Goal: Check status: Check status

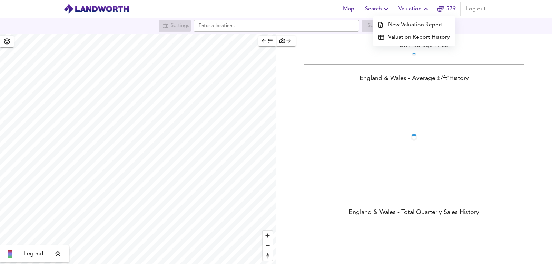
click at [411, 37] on li "Valuation Report History" at bounding box center [414, 37] width 83 height 12
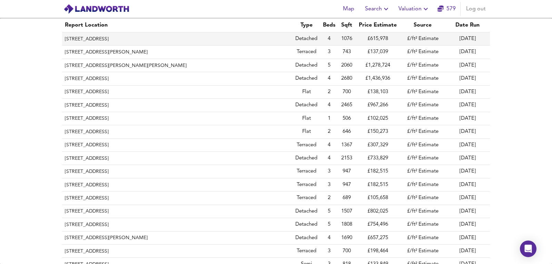
drag, startPoint x: 148, startPoint y: 48, endPoint x: 152, endPoint y: 39, distance: 9.7
click at [152, 39] on th "[STREET_ADDRESS]" at bounding box center [177, 38] width 231 height 13
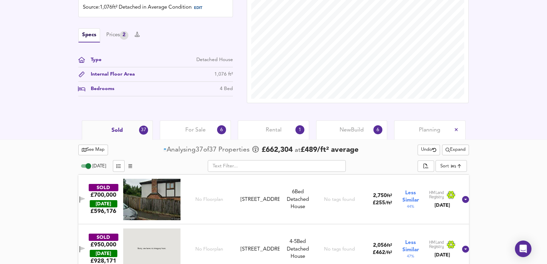
scroll to position [287, 0]
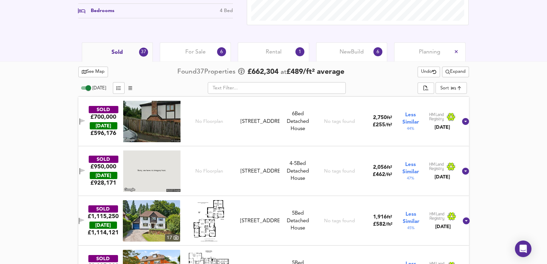
click at [215, 50] on div "For Sale 6" at bounding box center [195, 51] width 71 height 19
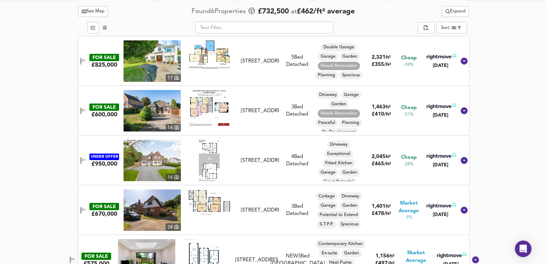
scroll to position [356, 0]
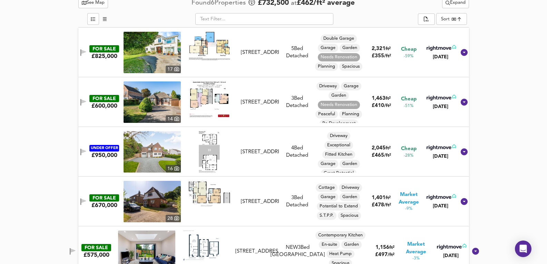
click at [164, 48] on img at bounding box center [152, 52] width 57 height 41
click at [157, 89] on img at bounding box center [152, 101] width 57 height 41
click at [155, 152] on img at bounding box center [152, 151] width 57 height 41
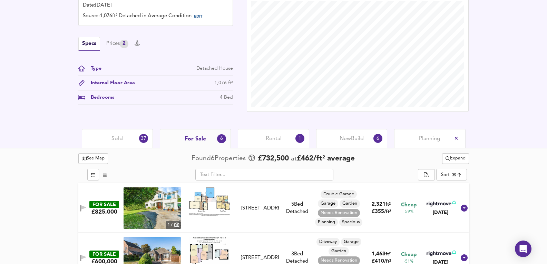
scroll to position [195, 0]
